Goal: Information Seeking & Learning: Learn about a topic

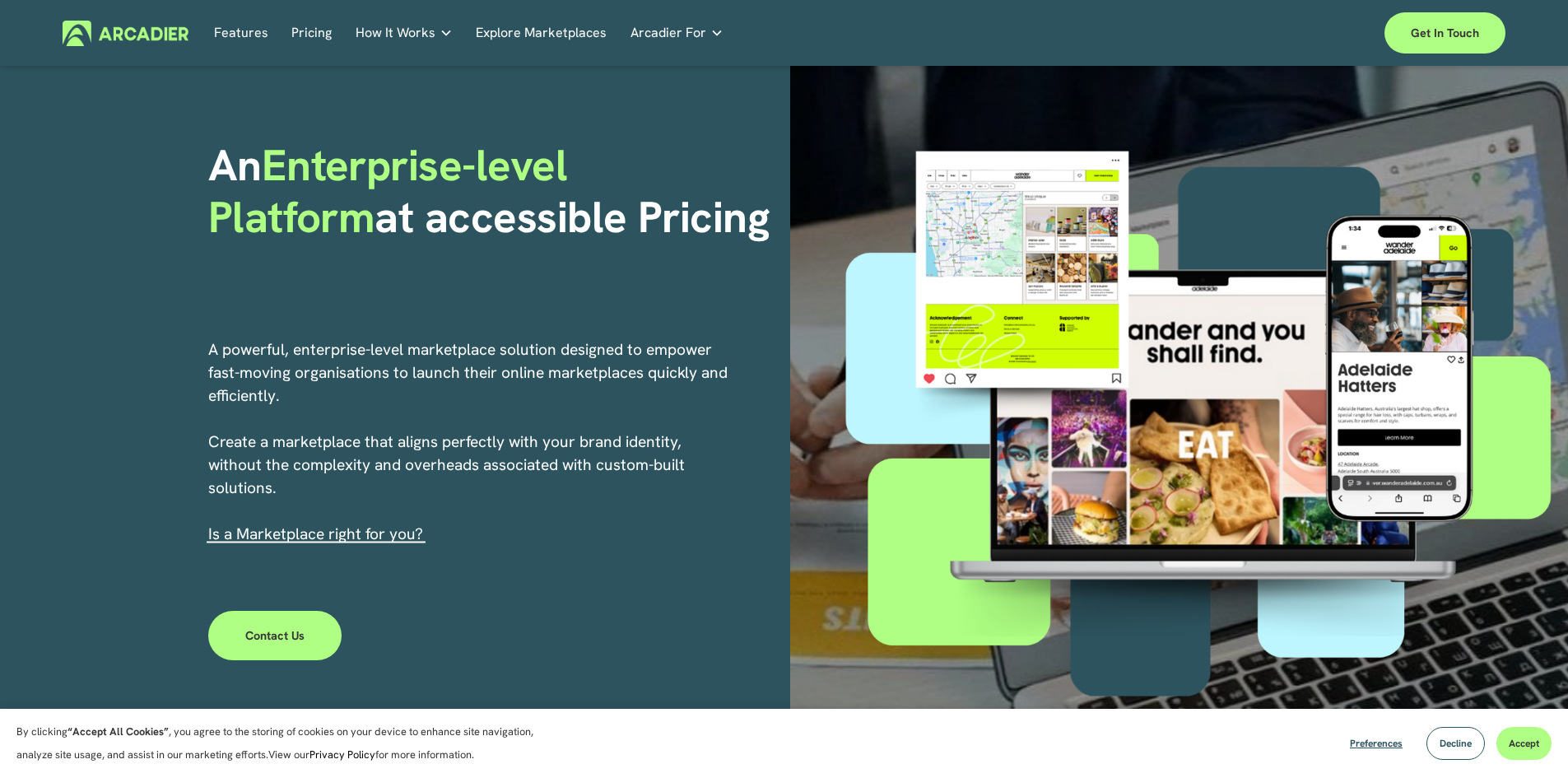
scroll to position [74, 0]
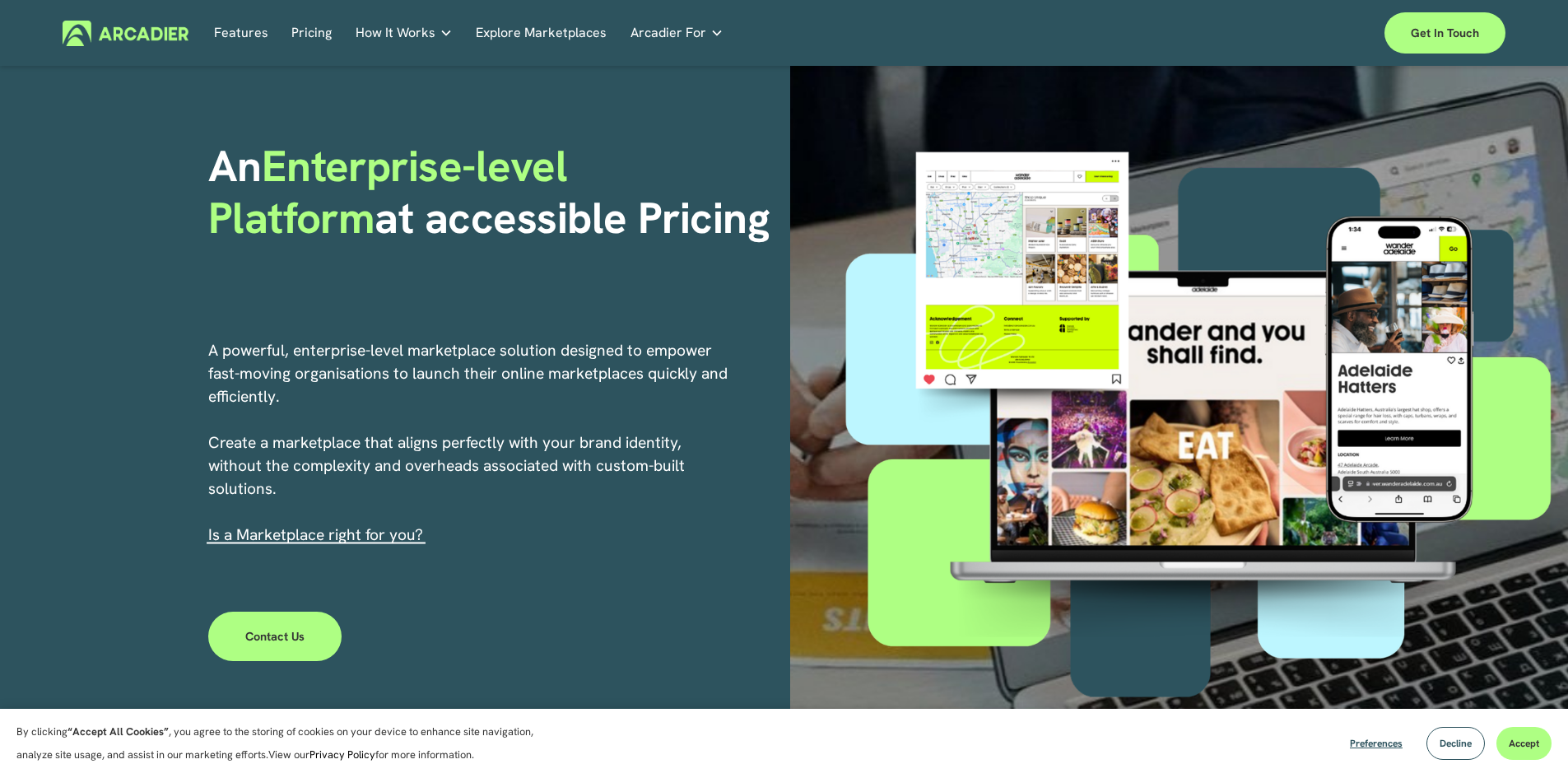
click at [246, 31] on link "Features" at bounding box center [241, 33] width 55 height 26
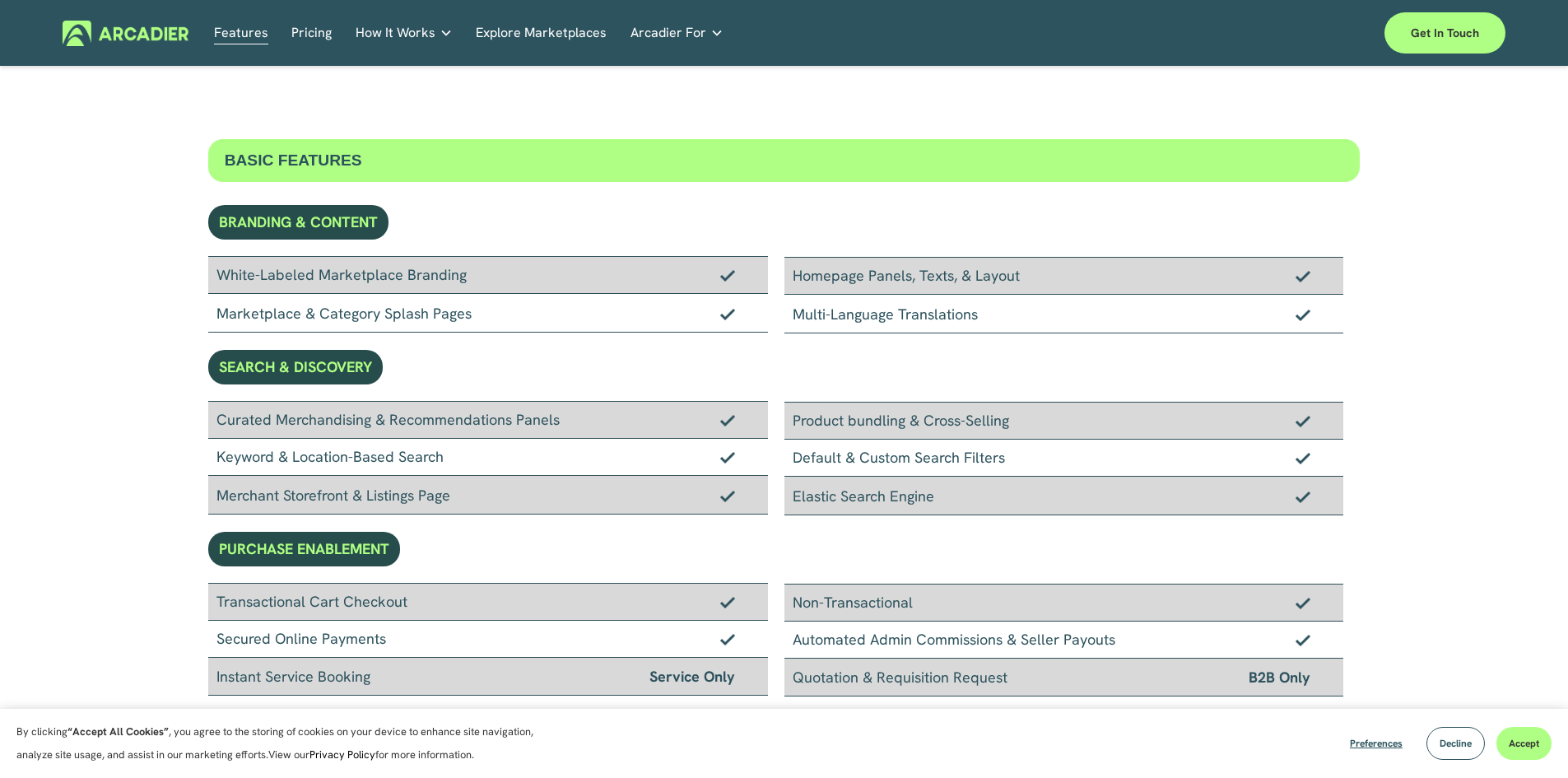
scroll to position [32, 0]
click at [233, 34] on link "Features" at bounding box center [241, 33] width 55 height 26
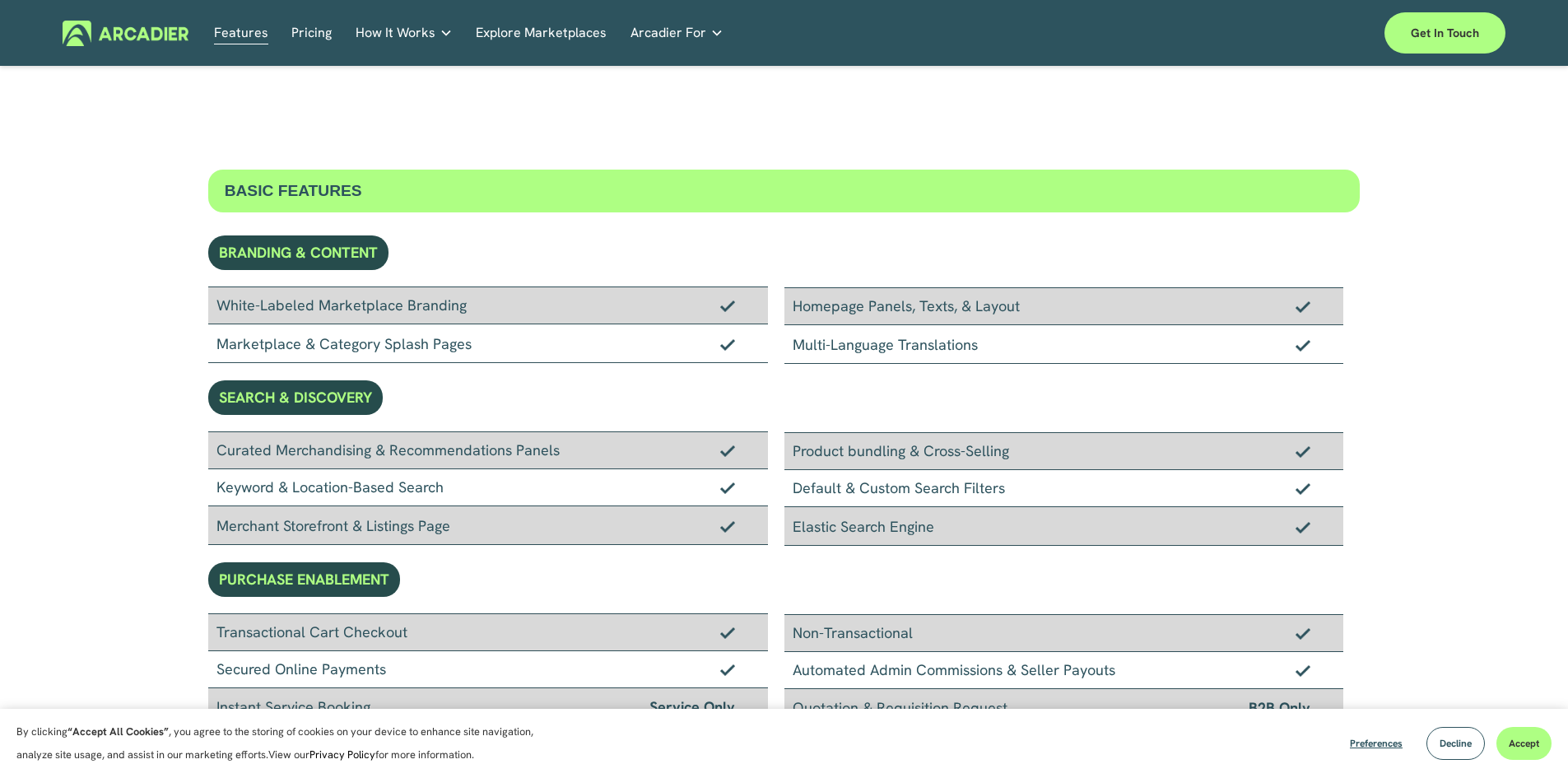
click at [317, 32] on link "Pricing" at bounding box center [311, 33] width 40 height 26
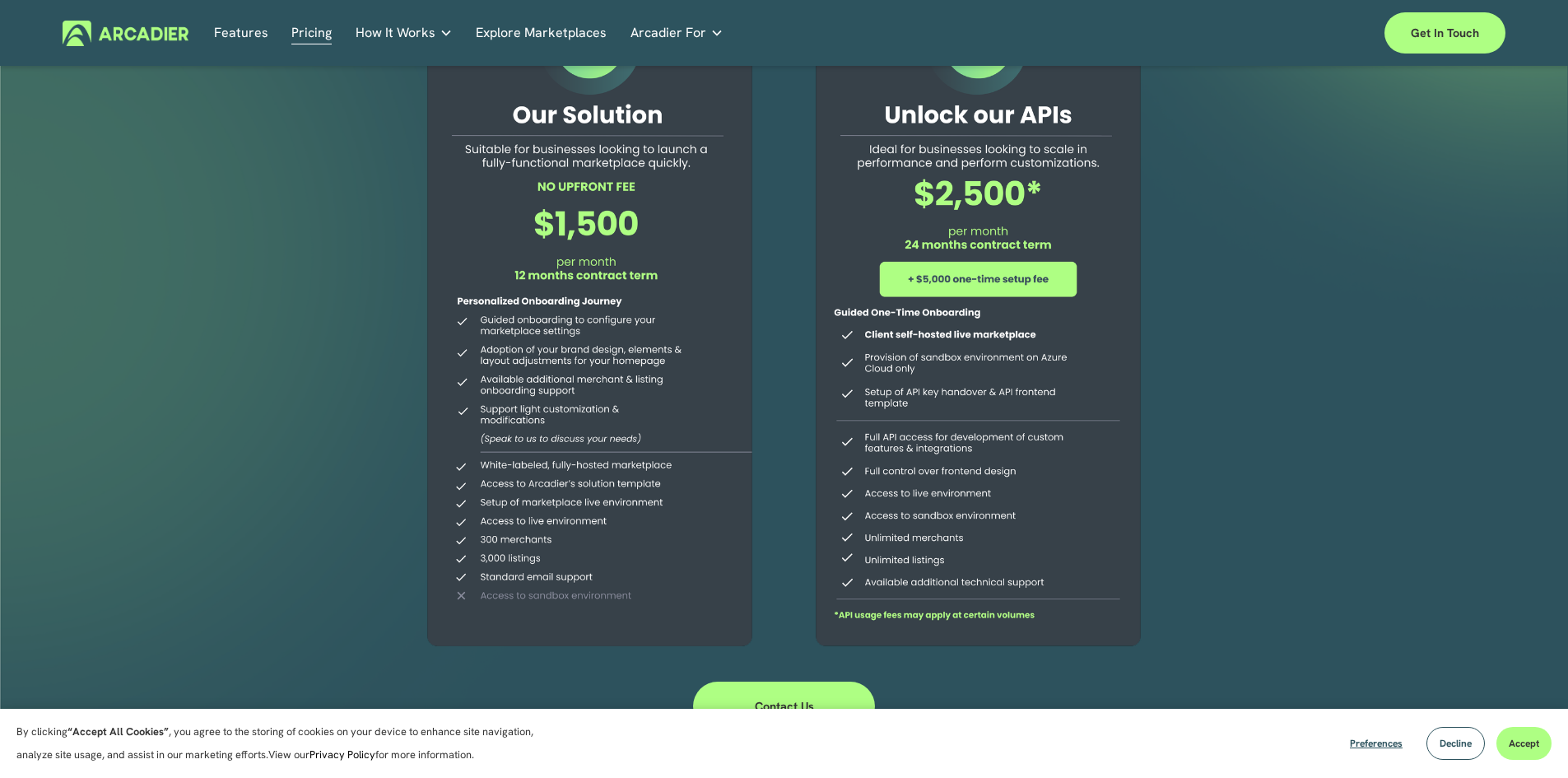
scroll to position [154, 0]
click at [0, 0] on link "Retail Marketplaces Whatever you are offering to your customer, we bring it all…" at bounding box center [0, 0] width 0 height 0
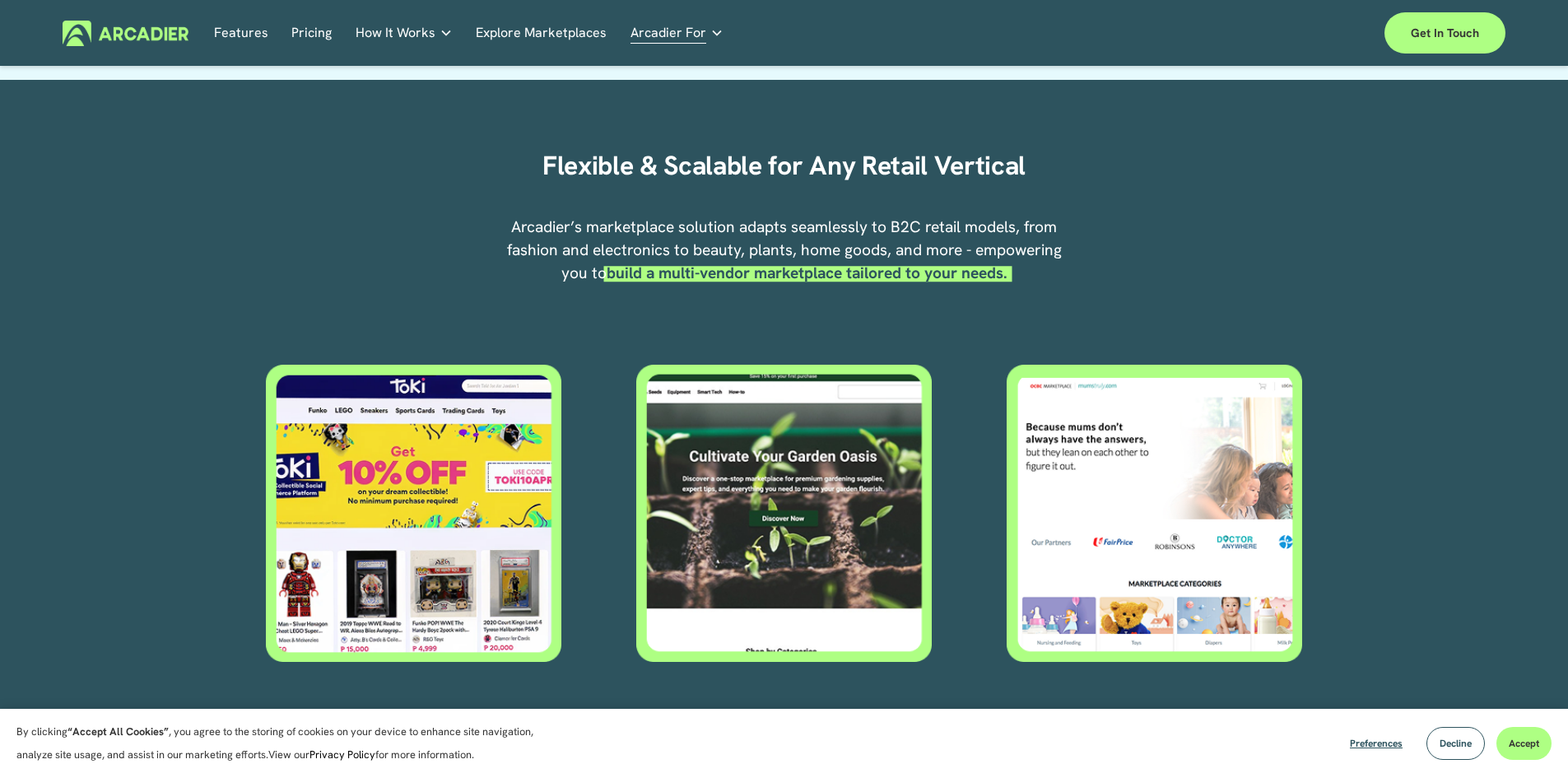
scroll to position [583, 0]
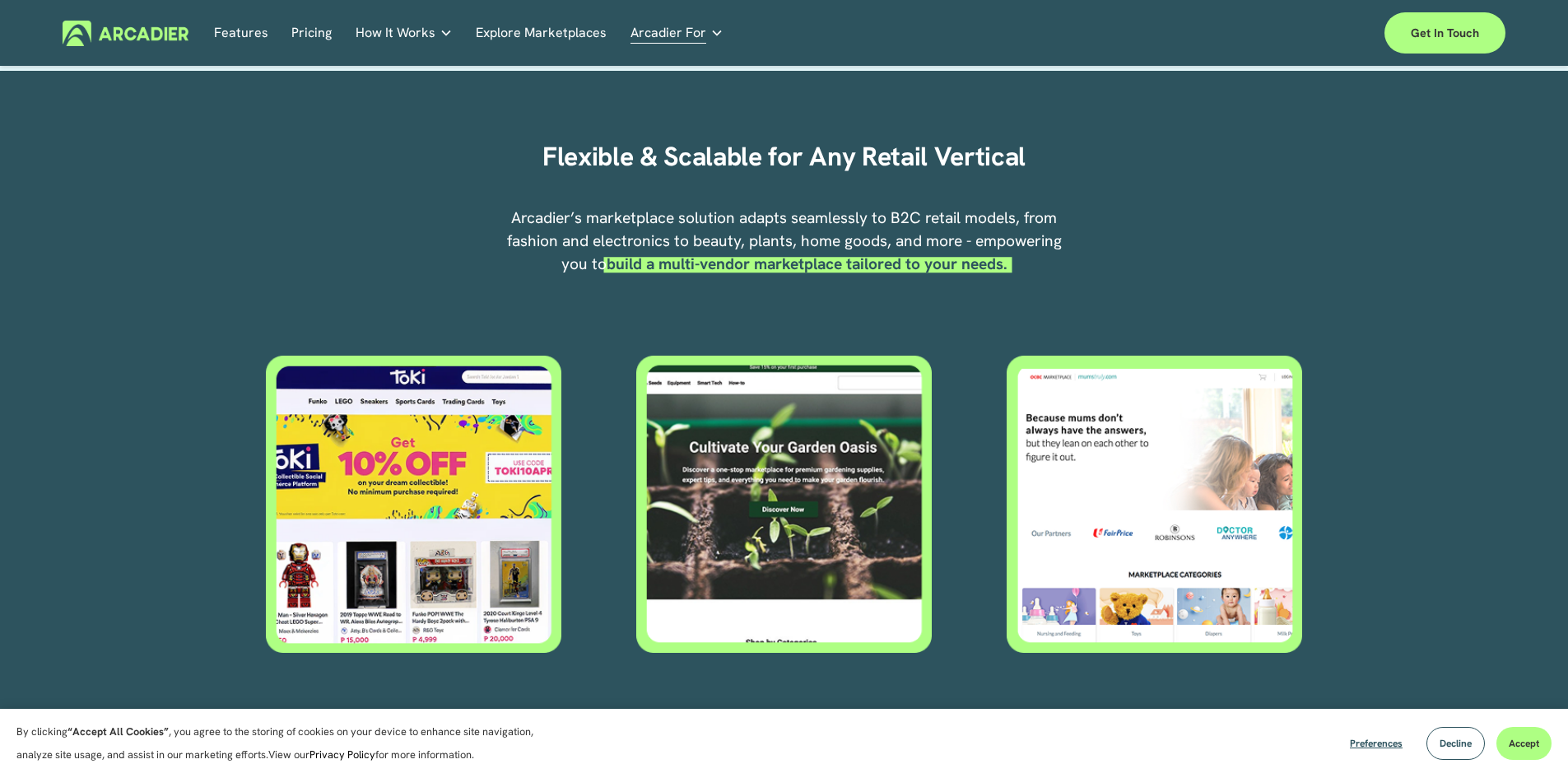
click at [401, 475] on div at bounding box center [414, 504] width 296 height 298
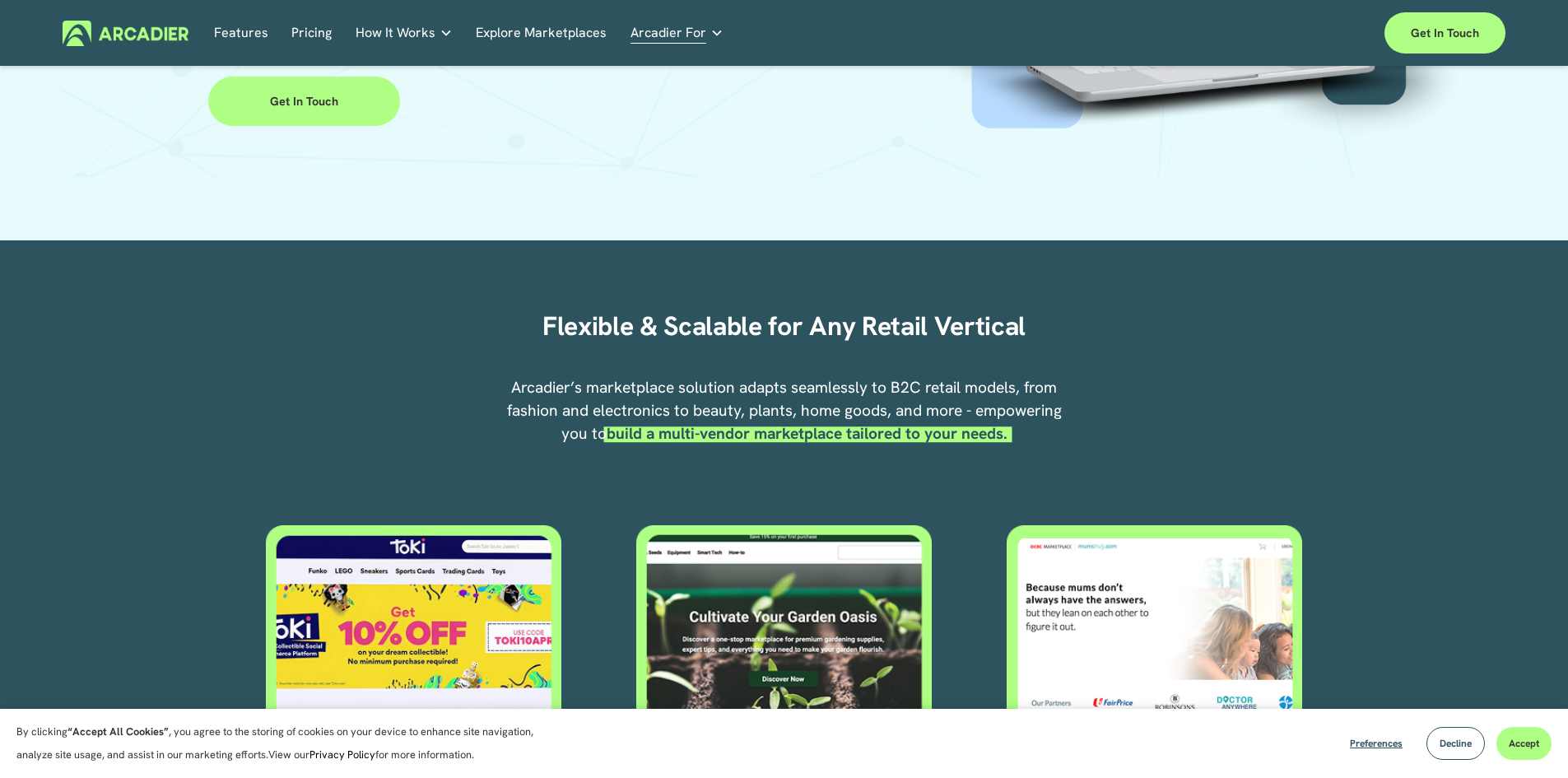
scroll to position [414, 0]
